Goal: Task Accomplishment & Management: Manage account settings

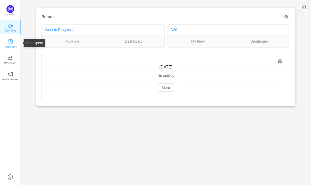
click at [8, 42] on link "TimeSpent" at bounding box center [10, 43] width 5 height 5
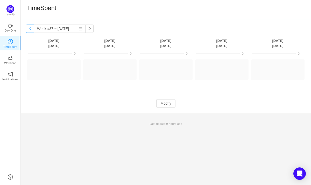
click at [30, 28] on button "button" at bounding box center [30, 29] width 8 height 8
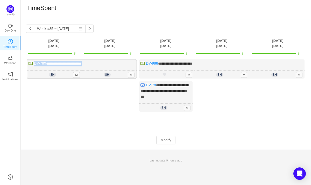
drag, startPoint x: 100, startPoint y: 63, endPoint x: 33, endPoint y: 63, distance: 66.6
click at [33, 63] on div "**********" at bounding box center [81, 69] width 109 height 19
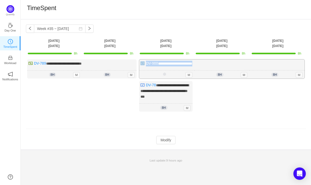
drag, startPoint x: 204, startPoint y: 65, endPoint x: 142, endPoint y: 63, distance: 61.7
click at [142, 63] on div "**********" at bounding box center [221, 69] width 165 height 19
click at [86, 31] on button "button" at bounding box center [89, 29] width 8 height 8
type input "Week #36 ~ [DATE]"
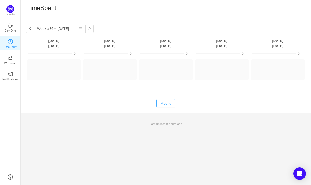
click at [169, 103] on button "Modify" at bounding box center [165, 103] width 19 height 8
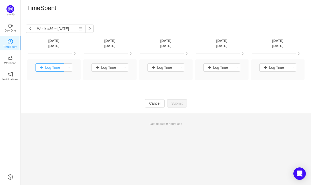
click at [52, 68] on button "Log Time" at bounding box center [49, 67] width 29 height 8
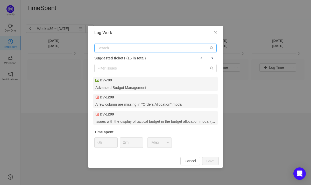
click at [120, 50] on input "text" at bounding box center [155, 48] width 122 height 8
paste input "DV-988"
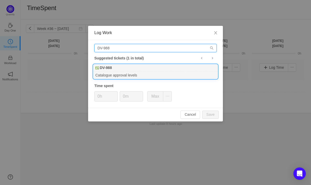
type input "DV-988"
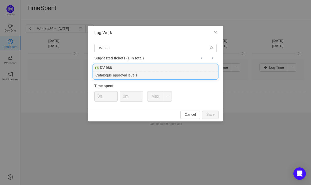
click at [124, 72] on div "Catalogue approval levels" at bounding box center [155, 75] width 124 height 7
click at [210, 115] on button "Save" at bounding box center [210, 115] width 17 height 8
type input "0h"
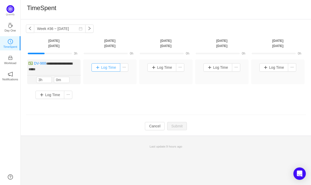
click at [109, 68] on button "Log Time" at bounding box center [105, 67] width 29 height 8
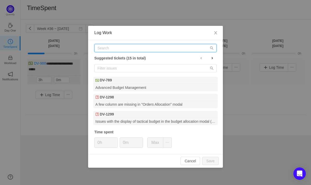
click at [129, 48] on input "text" at bounding box center [155, 48] width 122 height 8
paste input "DV-988"
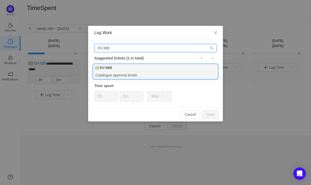
type input "DV-988"
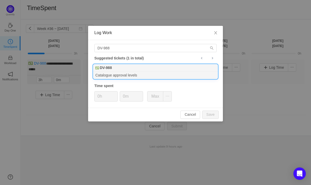
click at [118, 68] on div "DV-988" at bounding box center [155, 67] width 124 height 7
click at [209, 116] on button "Save" at bounding box center [210, 115] width 17 height 8
type input "0h"
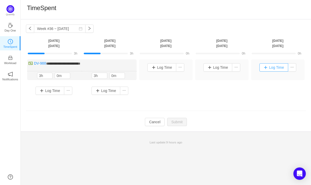
click at [271, 68] on button "Log Time" at bounding box center [273, 67] width 29 height 8
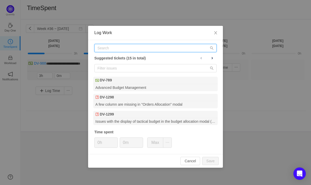
click at [125, 48] on input "text" at bounding box center [155, 48] width 122 height 8
paste input "DV-789"
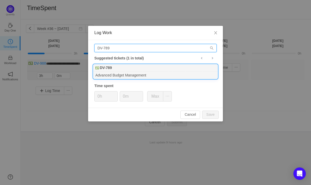
type input "DV-789"
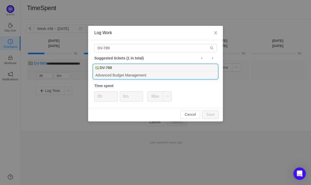
click at [122, 69] on div "DV-789" at bounding box center [155, 67] width 124 height 7
click at [210, 117] on button "Save" at bounding box center [210, 115] width 17 height 8
type input "0h"
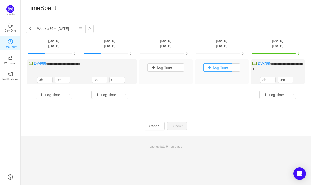
click at [215, 66] on button "Log Time" at bounding box center [217, 67] width 29 height 8
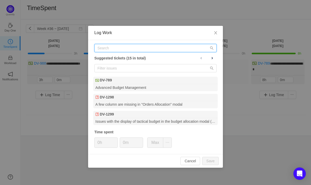
click at [116, 49] on input "text" at bounding box center [155, 48] width 122 height 8
paste input "DV-789"
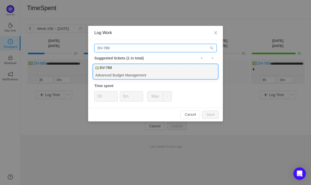
type input "DV-789"
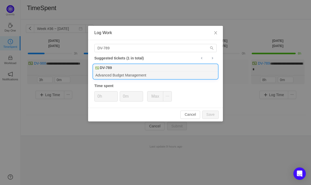
click at [119, 71] on div "DV-789" at bounding box center [155, 67] width 124 height 7
click at [208, 117] on button "Save" at bounding box center [210, 115] width 17 height 8
type input "0h"
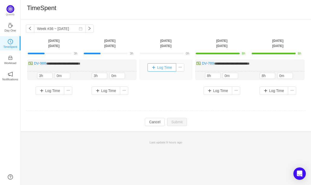
click at [164, 66] on button "Log Time" at bounding box center [161, 67] width 29 height 8
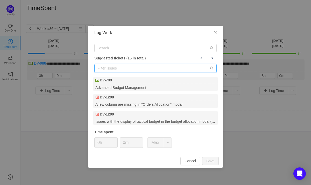
click at [117, 68] on input "text" at bounding box center [155, 68] width 122 height 8
paste input "DV-789"
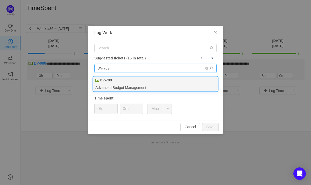
type input "DV-789"
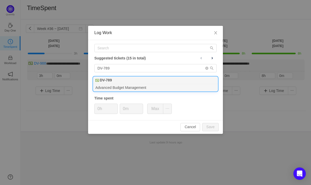
click at [118, 80] on div "DV-789" at bounding box center [155, 80] width 124 height 7
type input "8h"
click at [213, 126] on button "Save" at bounding box center [210, 127] width 17 height 8
type input "0h"
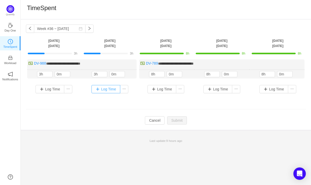
click at [106, 90] on button "Log Time" at bounding box center [105, 89] width 29 height 8
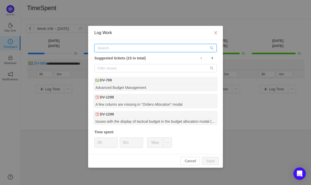
click at [118, 49] on input "text" at bounding box center [155, 48] width 122 height 8
paste input "DV-789"
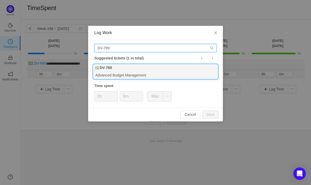
type input "DV-789"
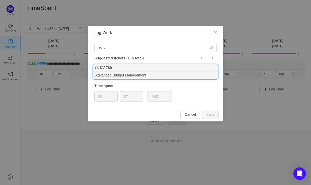
click at [117, 69] on div "DV-789" at bounding box center [155, 67] width 124 height 7
click at [213, 113] on button "Save" at bounding box center [210, 115] width 17 height 8
type input "0h"
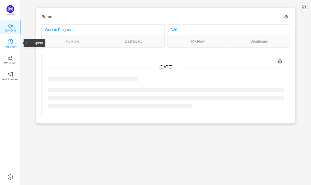
click at [9, 41] on icon "icon: clock-circle" at bounding box center [10, 41] width 5 height 5
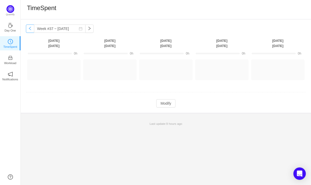
click at [28, 31] on button "button" at bounding box center [30, 29] width 8 height 8
type input "Week #36 ~ [DATE]"
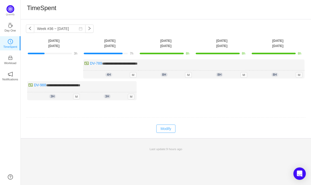
click at [164, 127] on button "Modify" at bounding box center [165, 129] width 19 height 8
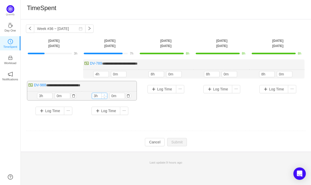
type input "4h"
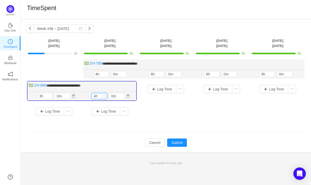
click at [101, 95] on span "Increase Value" at bounding box center [103, 94] width 5 height 3
click at [49, 95] on icon "icon: up" at bounding box center [50, 96] width 2 height 2
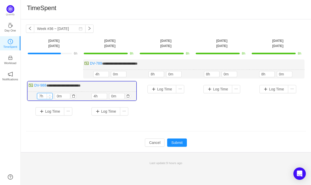
type input "8h"
click at [49, 95] on icon "icon: up" at bounding box center [50, 96] width 2 height 2
click at [176, 141] on button "Submit" at bounding box center [177, 143] width 20 height 8
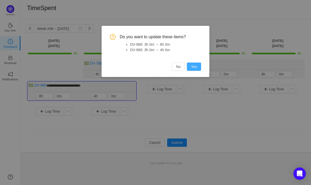
click at [193, 67] on button "Yes" at bounding box center [194, 67] width 14 height 8
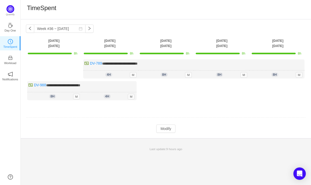
click at [183, 8] on div "TimeSpent" at bounding box center [166, 9] width 278 height 11
click at [106, 146] on div "Last update: 9 hours ago" at bounding box center [166, 149] width 290 height 11
click at [45, 175] on div "**********" at bounding box center [166, 102] width 290 height 166
click at [161, 9] on div "TimeSpent" at bounding box center [166, 9] width 278 height 11
click at [140, 6] on div "TimeSpent" at bounding box center [166, 9] width 278 height 11
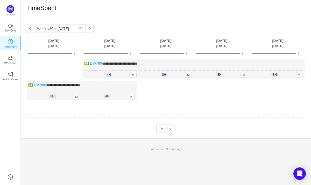
click at [160, 106] on td "**********" at bounding box center [166, 85] width 280 height 54
click at [165, 163] on div "**********" at bounding box center [166, 102] width 290 height 166
click at [167, 160] on div "**********" at bounding box center [166, 102] width 290 height 166
click at [224, 110] on td "**********" at bounding box center [166, 85] width 280 height 54
